Goal: Transaction & Acquisition: Purchase product/service

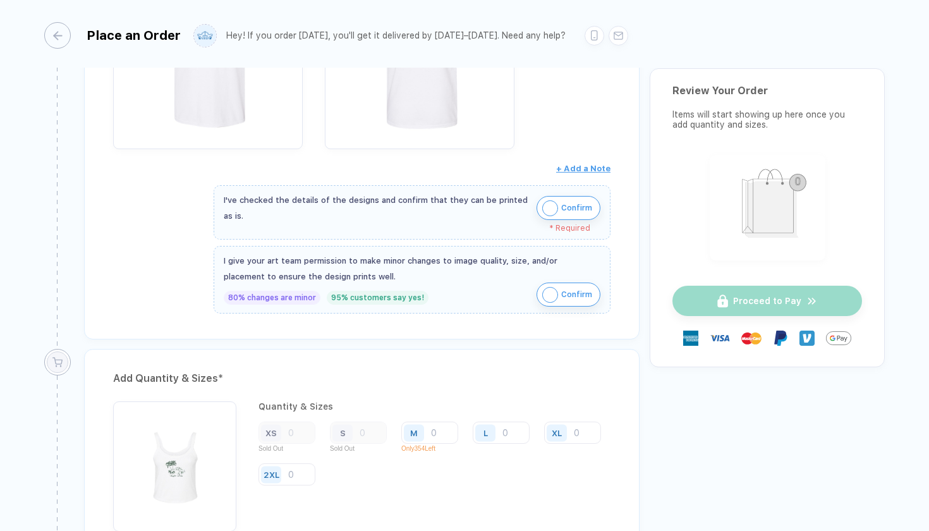
scroll to position [772, 0]
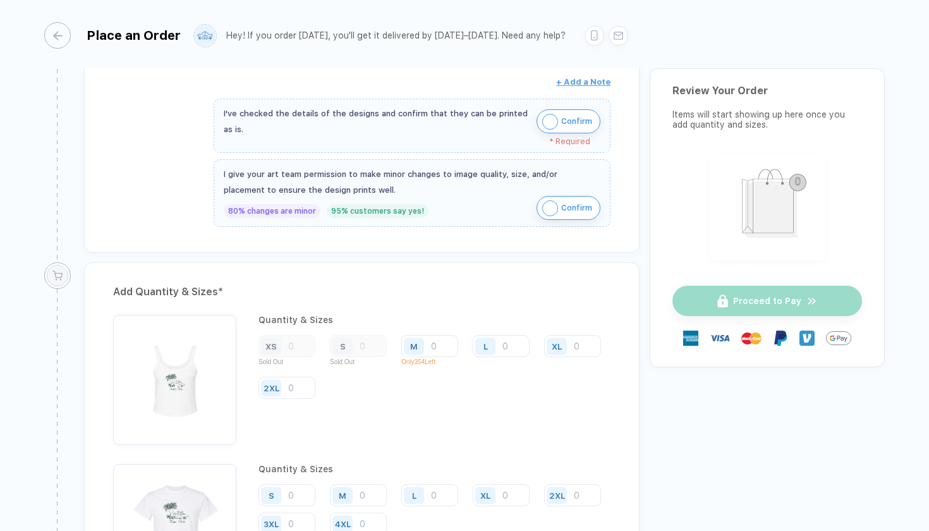
click at [552, 119] on img "button" at bounding box center [550, 122] width 16 height 16
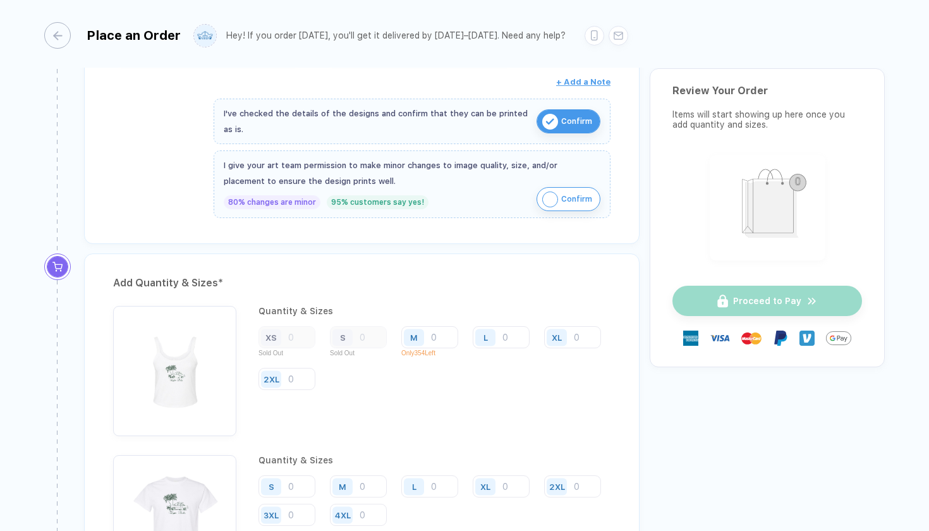
click at [548, 202] on img "button" at bounding box center [550, 199] width 16 height 16
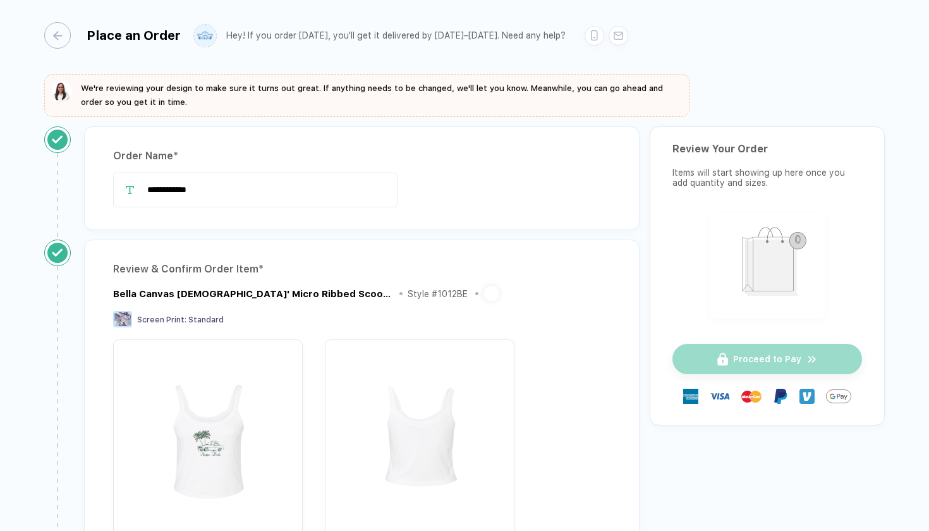
scroll to position [0, 0]
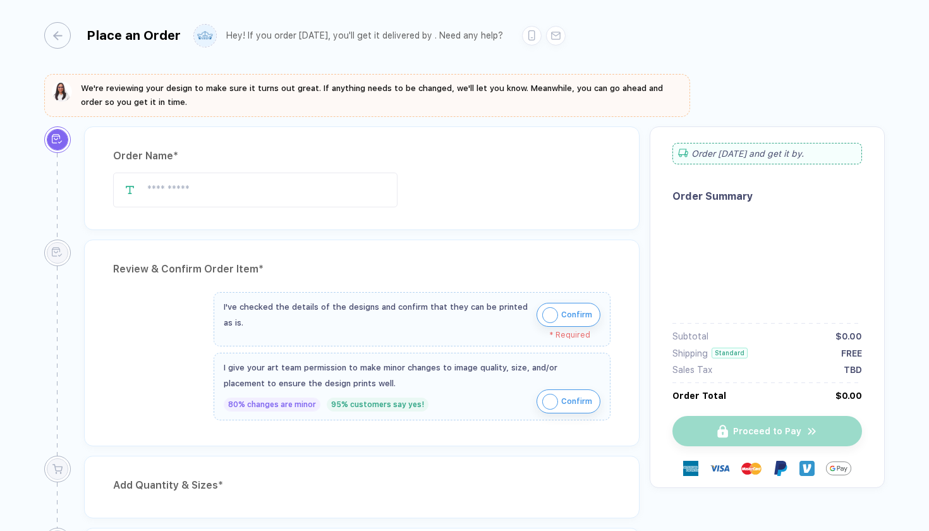
type input "*******"
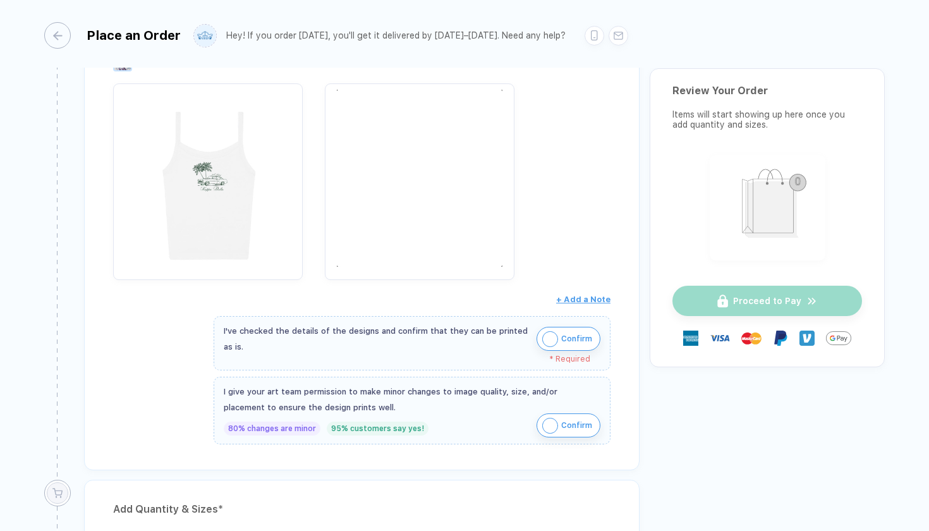
scroll to position [635, 0]
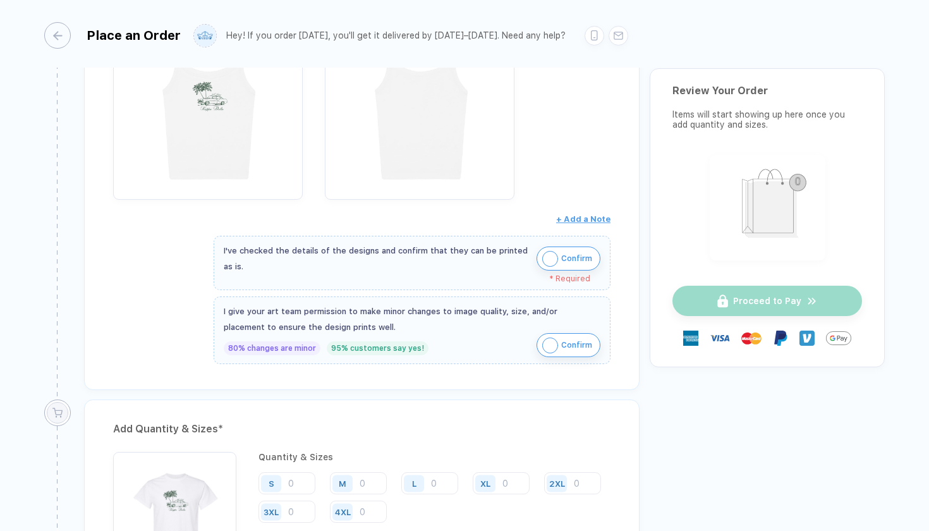
click at [550, 255] on img "button" at bounding box center [550, 259] width 16 height 16
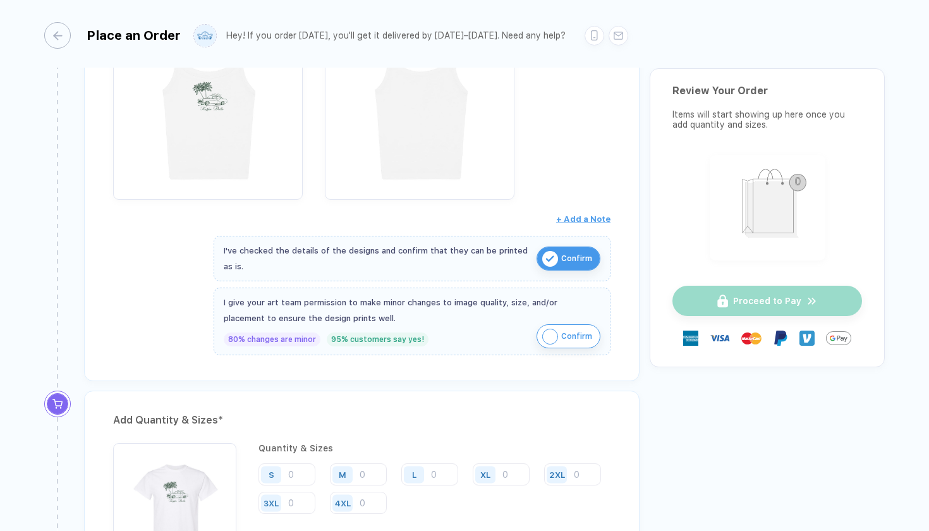
click at [550, 334] on img "button" at bounding box center [550, 337] width 16 height 16
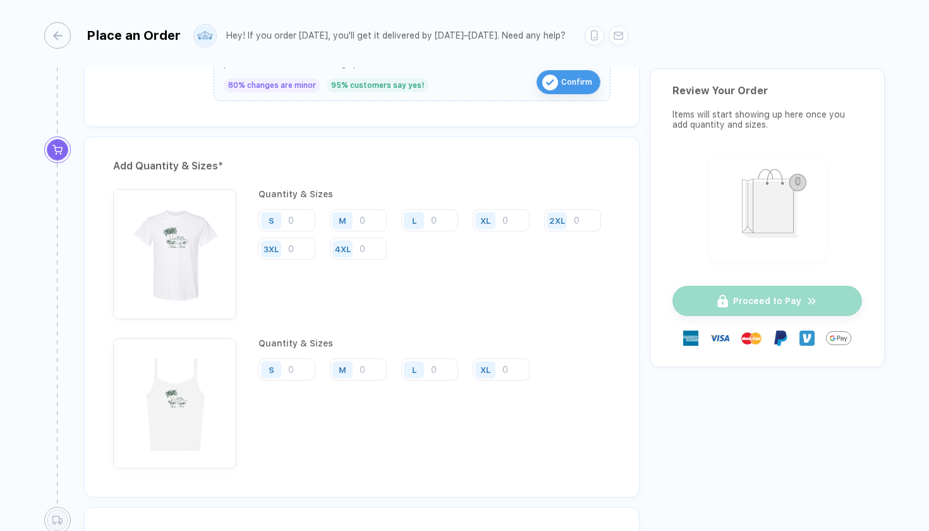
scroll to position [884, 0]
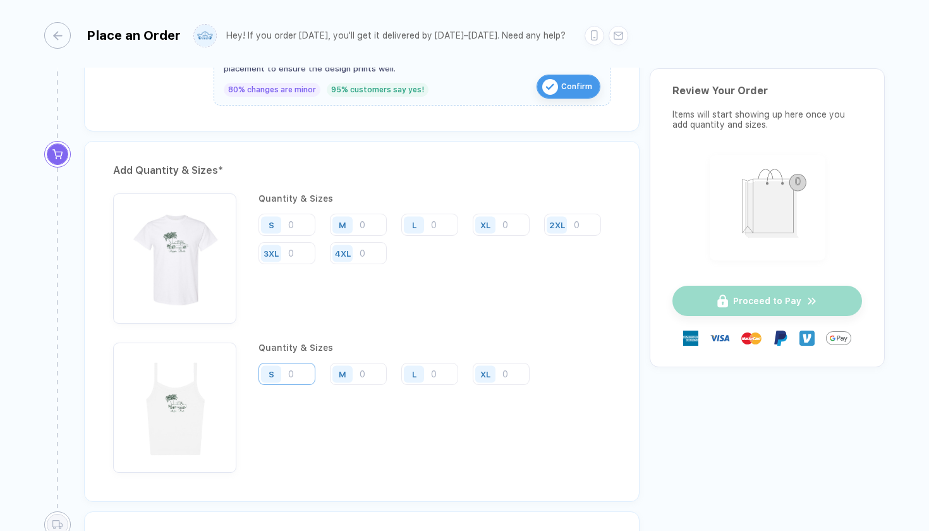
click at [305, 236] on input "number" at bounding box center [286, 225] width 57 height 22
type input "28"
click at [361, 236] on input "number" at bounding box center [358, 225] width 57 height 22
type input "14"
click at [432, 236] on input "number" at bounding box center [429, 225] width 57 height 22
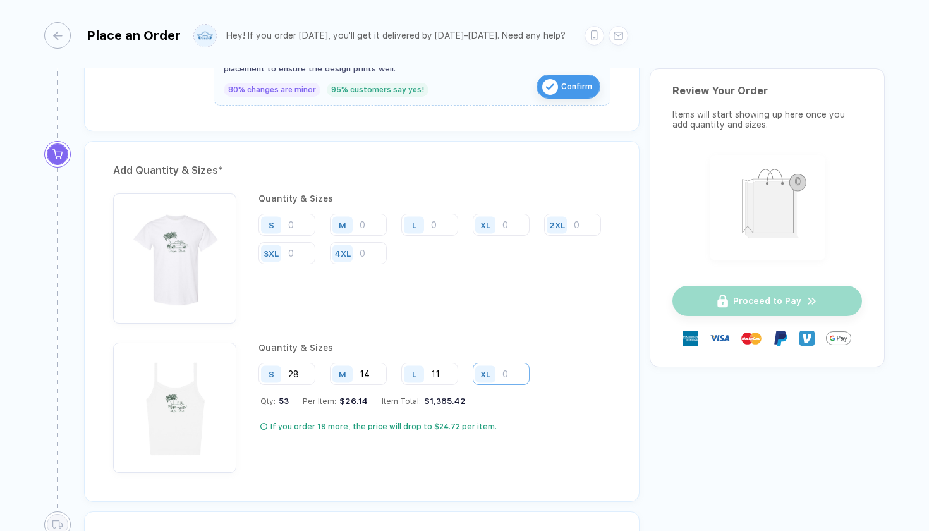
type input "11"
click at [515, 236] on input "number" at bounding box center [501, 225] width 57 height 22
type input "3"
